Goal: Transaction & Acquisition: Register for event/course

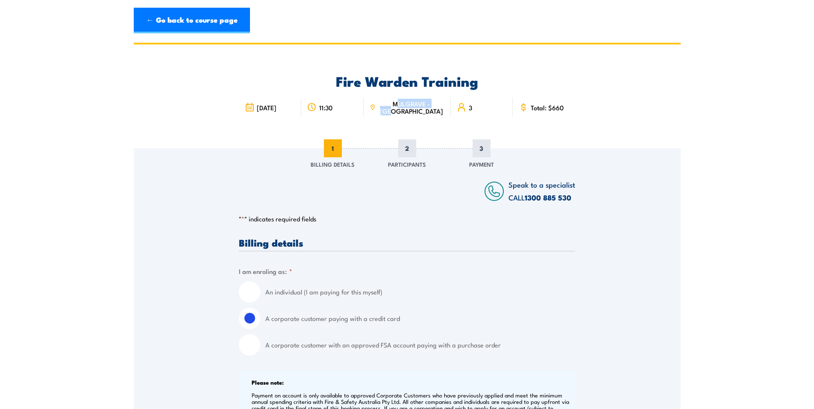
drag, startPoint x: 424, startPoint y: 109, endPoint x: 398, endPoint y: 105, distance: 26.9
click at [398, 105] on span "MULGRAVE - [GEOGRAPHIC_DATA]" at bounding box center [411, 107] width 67 height 15
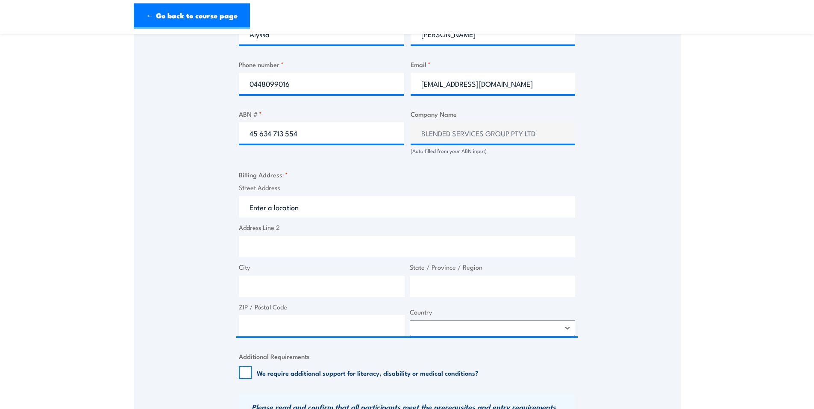
scroll to position [470, 0]
click at [307, 247] on input "Address Line 2" at bounding box center [407, 246] width 336 height 21
click at [286, 206] on input "Street Address" at bounding box center [407, 207] width 336 height 21
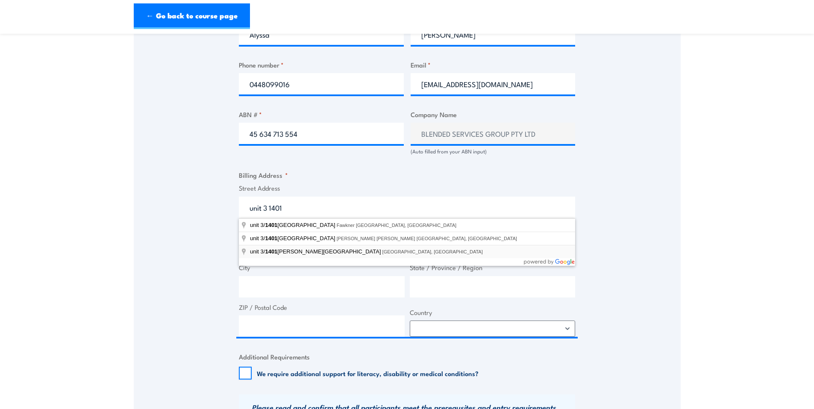
type input "[STREET_ADDRESS][PERSON_NAME]"
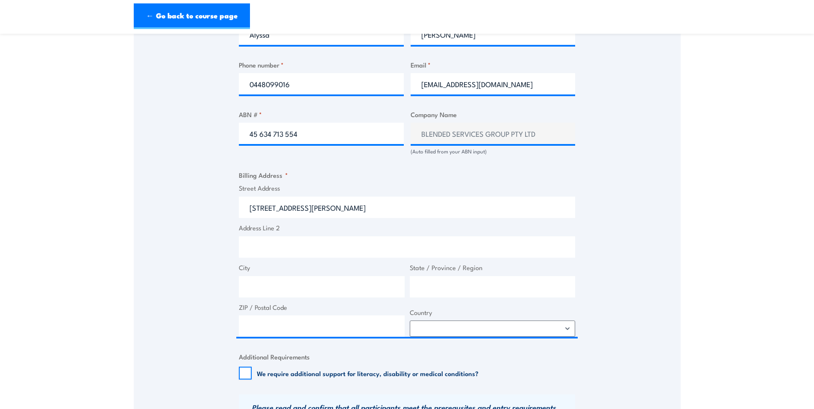
type input "[STREET_ADDRESS][PERSON_NAME]"
type input "[GEOGRAPHIC_DATA]"
type input "Victoria"
type input "3102"
select select "[GEOGRAPHIC_DATA]"
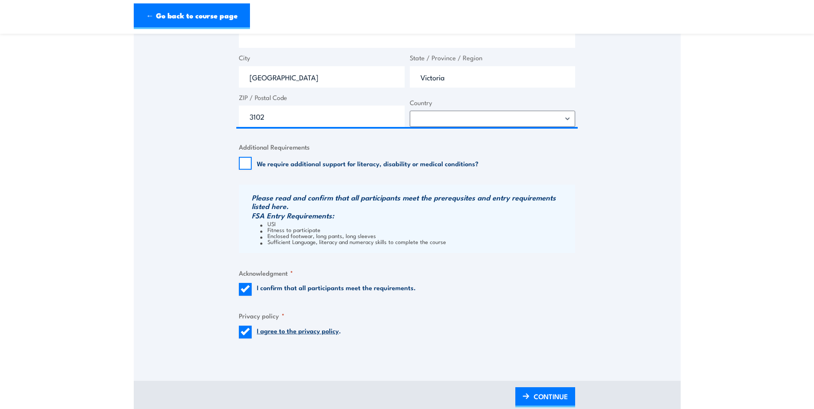
scroll to position [684, 0]
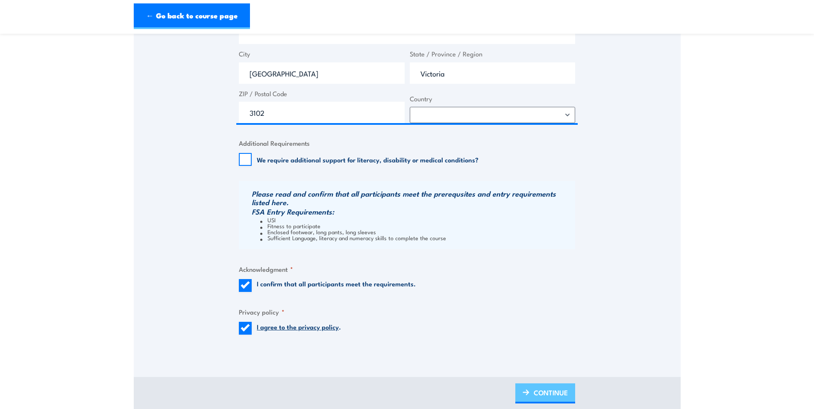
click at [533, 392] on link "CONTINUE" at bounding box center [546, 393] width 60 height 20
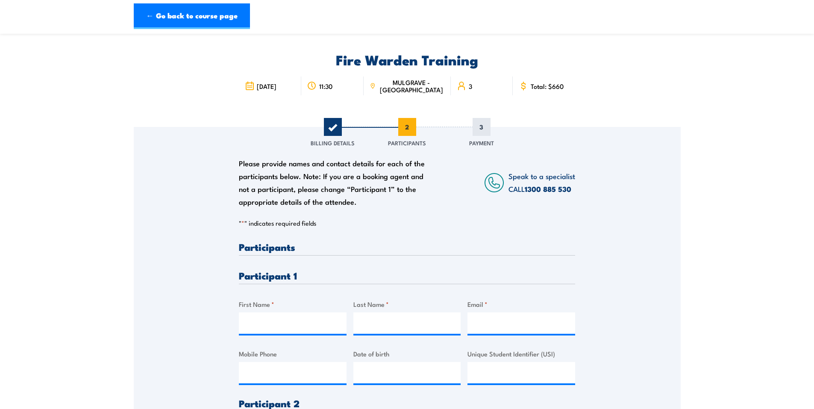
scroll to position [0, 0]
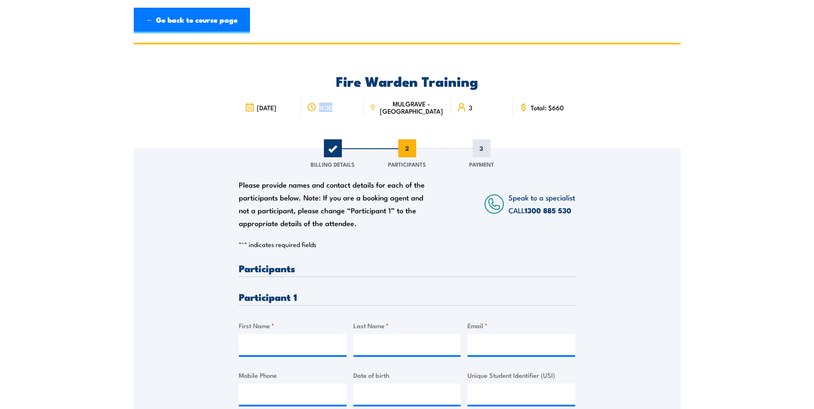
drag, startPoint x: 347, startPoint y: 108, endPoint x: 324, endPoint y: 107, distance: 22.2
click at [324, 107] on div "11:30" at bounding box center [332, 107] width 62 height 19
click at [293, 342] on input "First Name *" at bounding box center [293, 344] width 108 height 21
drag, startPoint x: 273, startPoint y: 341, endPoint x: 250, endPoint y: 342, distance: 23.1
click at [250, 342] on input "Mad" at bounding box center [293, 344] width 108 height 21
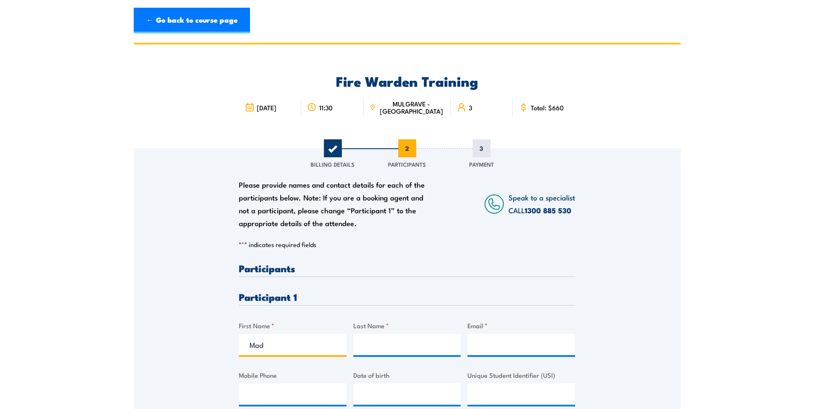
paste input "[PERSON_NAME]"
type input "[PERSON_NAME]"
click at [378, 343] on input "Last Name *" at bounding box center [408, 344] width 108 height 21
type input "Pick"
click at [496, 342] on input "Email *" at bounding box center [522, 344] width 108 height 21
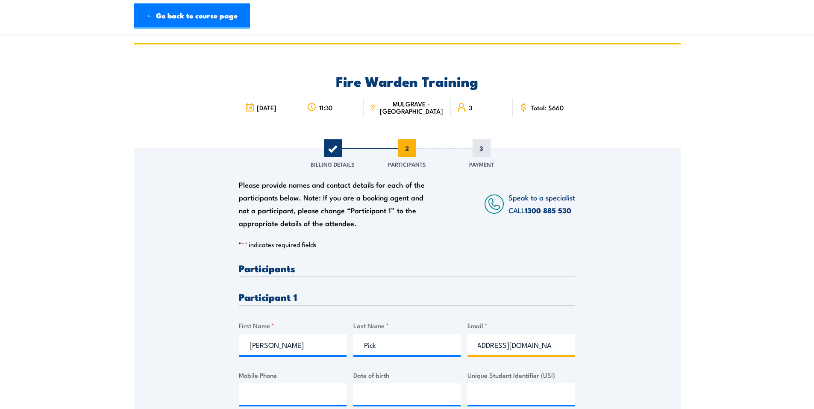
scroll to position [43, 0]
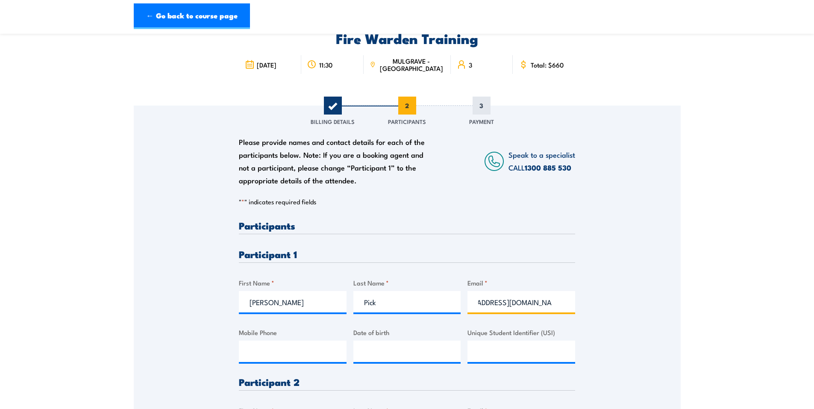
type input "[EMAIL_ADDRESS][DOMAIN_NAME]"
click at [322, 302] on input "[PERSON_NAME]" at bounding box center [293, 301] width 108 height 21
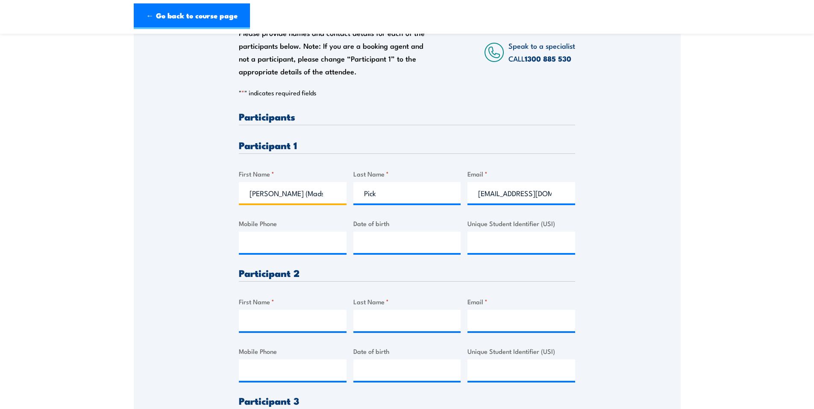
scroll to position [171, 0]
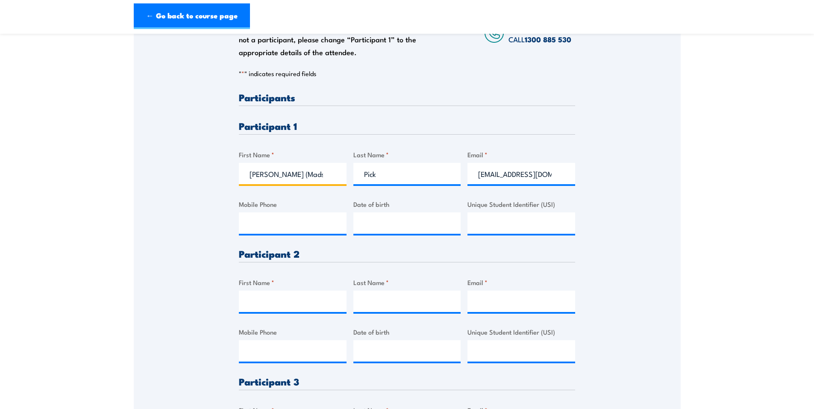
type input "[PERSON_NAME] (Mads)"
click at [291, 296] on input "First Name *" at bounding box center [293, 301] width 108 height 21
type input "Mark"
click at [401, 304] on input "Last Name *" at bounding box center [408, 301] width 108 height 21
paste input "Horsfield"
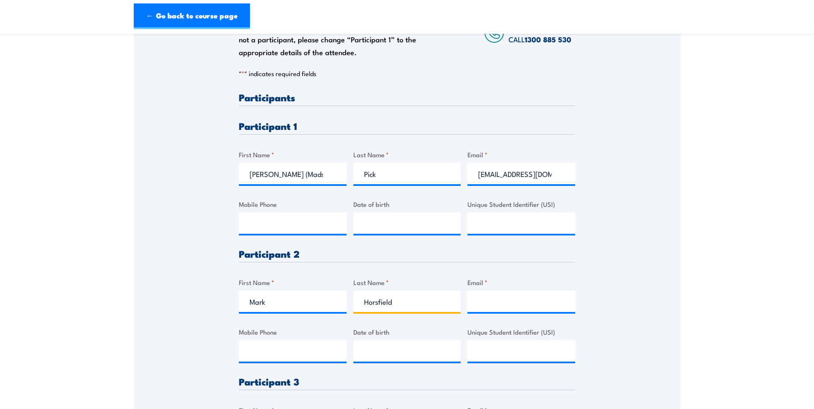
type input "Horsfield"
click at [487, 305] on input "Email *" at bounding box center [522, 301] width 108 height 21
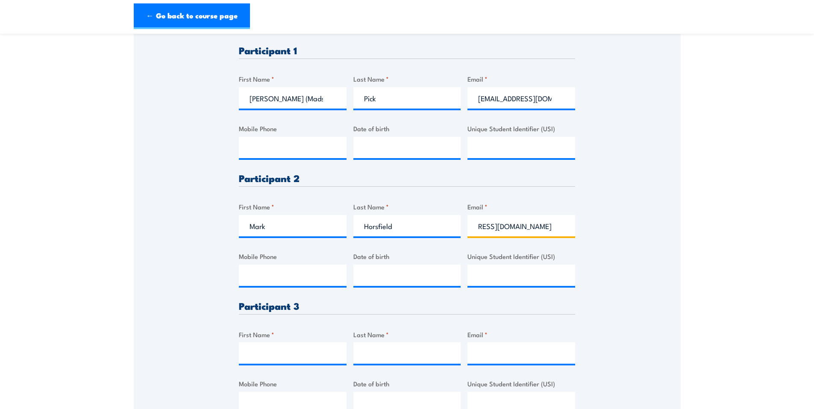
scroll to position [299, 0]
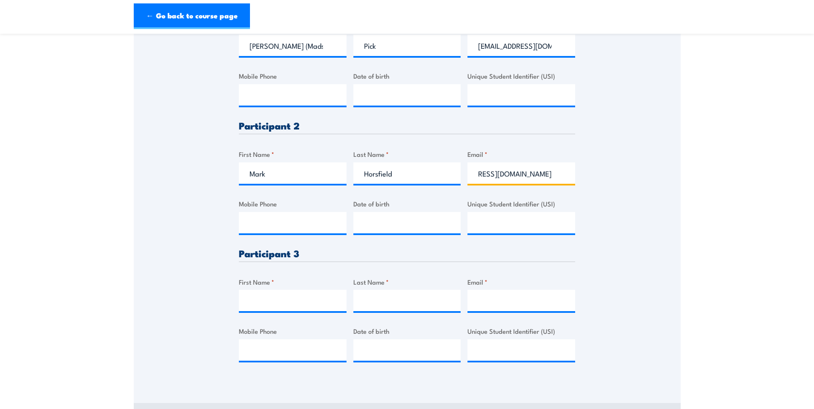
type input "[EMAIL_ADDRESS][DOMAIN_NAME]"
click at [298, 307] on input "First Name *" at bounding box center [293, 300] width 108 height 21
type input "K"
type input "[PERSON_NAME]"
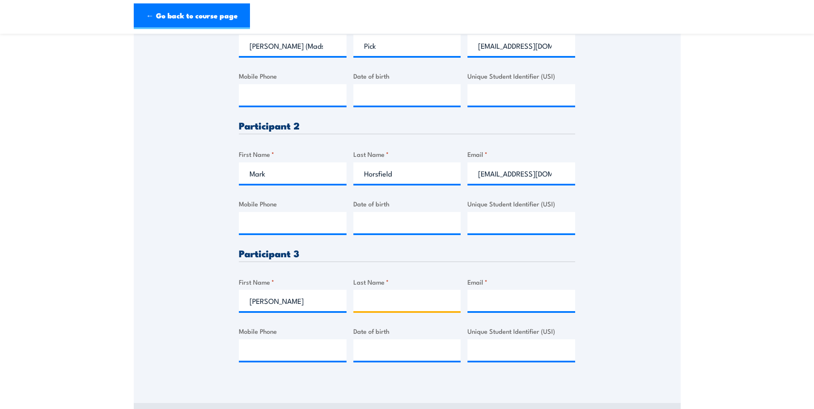
click at [385, 300] on input "Last Name *" at bounding box center [408, 300] width 108 height 21
type input "[PERSON_NAME]"
click at [488, 301] on input "Email *" at bounding box center [522, 300] width 108 height 21
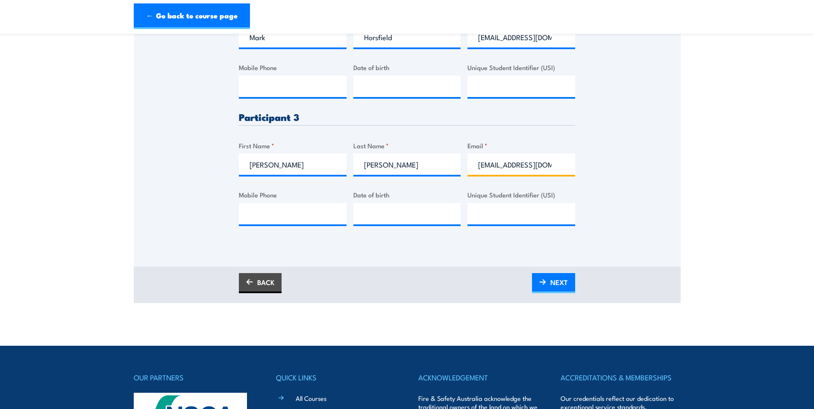
scroll to position [470, 0]
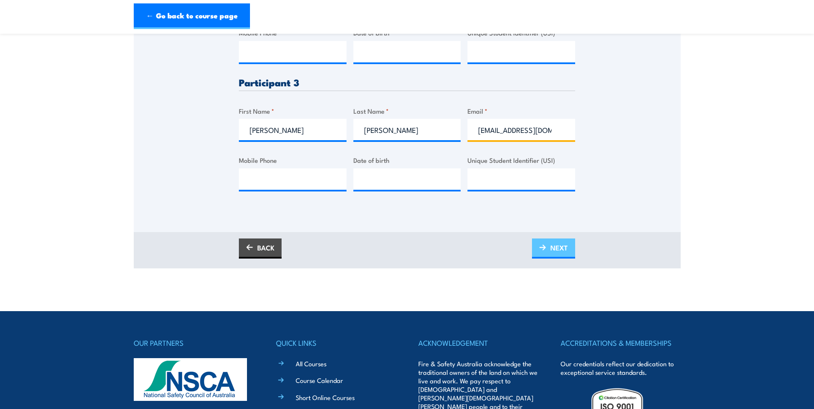
type input "[EMAIL_ADDRESS][DOMAIN_NAME]"
click at [548, 247] on link "NEXT" at bounding box center [553, 249] width 43 height 20
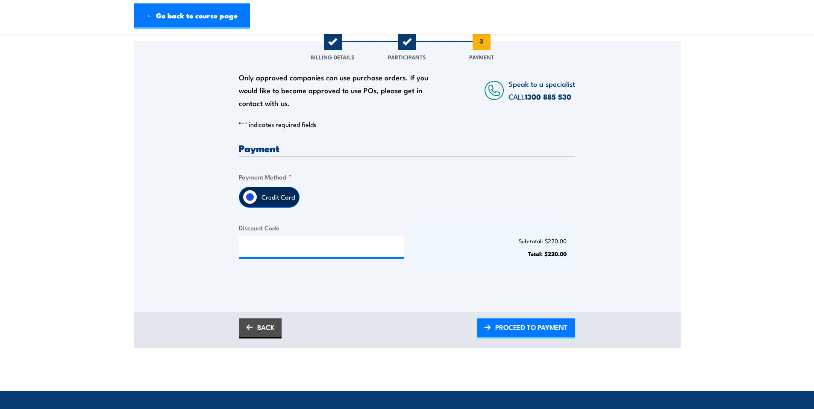
scroll to position [128, 0]
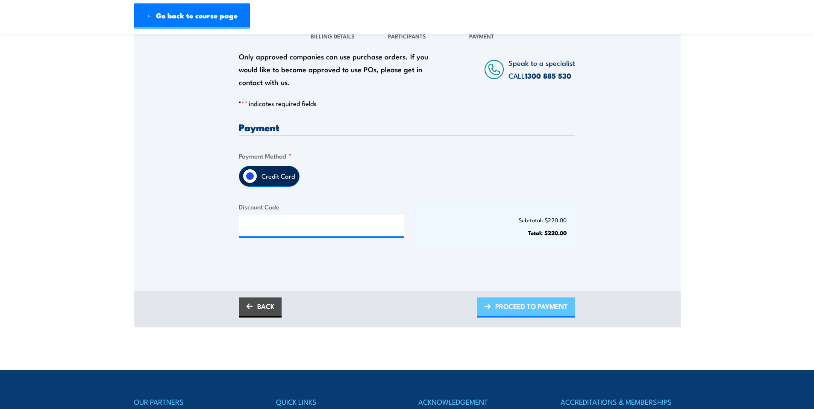
click at [528, 307] on span "PROCEED TO PAYMENT" at bounding box center [531, 306] width 73 height 23
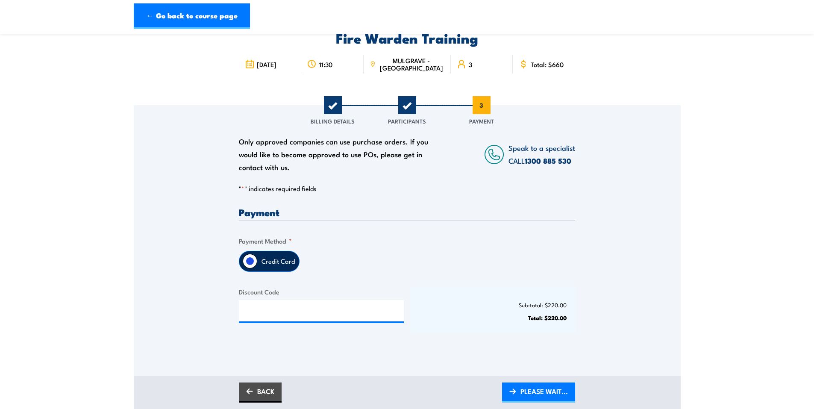
scroll to position [43, 0]
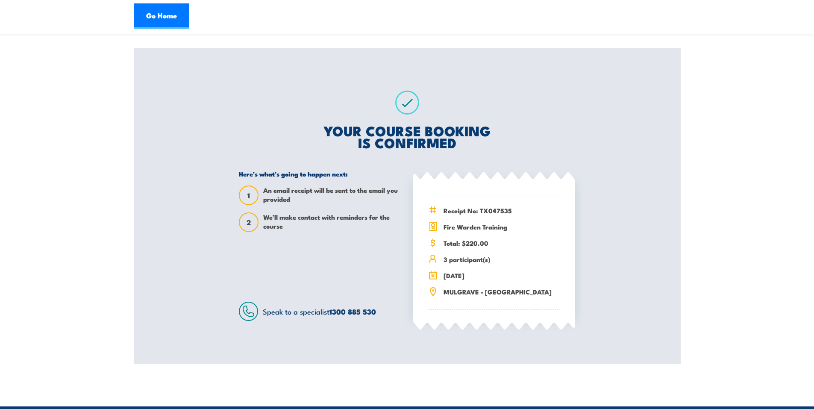
scroll to position [86, 0]
